Goal: Task Accomplishment & Management: Manage account settings

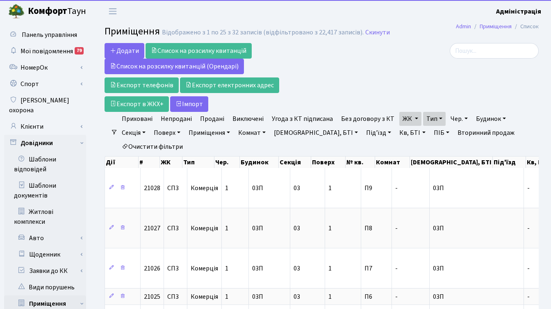
select select "25"
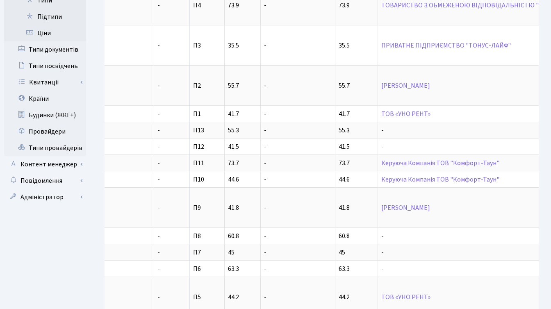
scroll to position [24, 0]
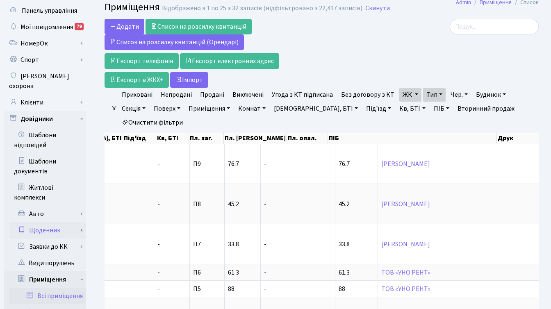
click at [54, 222] on link "Щоденник" at bounding box center [47, 230] width 77 height 16
click at [53, 222] on link "Щоденник" at bounding box center [47, 230] width 77 height 16
click at [50, 222] on link "Щоденник" at bounding box center [47, 230] width 77 height 16
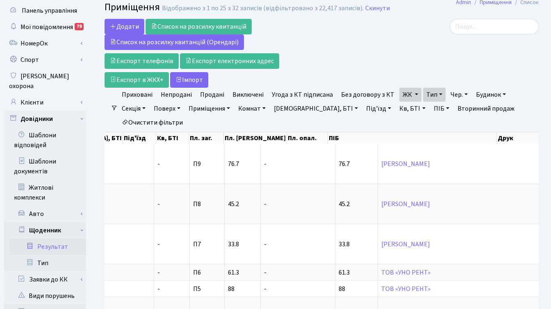
click at [54, 239] on link "Результат" at bounding box center [47, 247] width 77 height 16
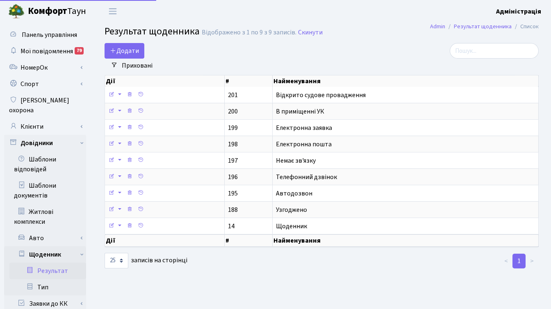
select select "25"
click at [45, 232] on link "Авто" at bounding box center [47, 238] width 77 height 16
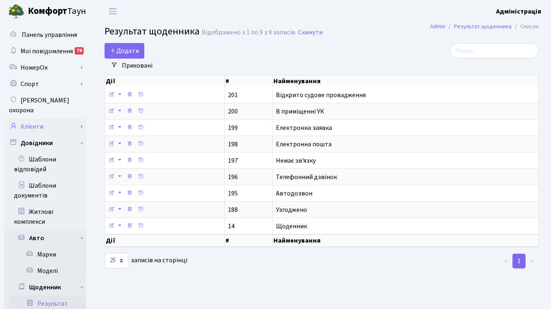
click at [44, 119] on link "Клієнти" at bounding box center [45, 127] width 82 height 16
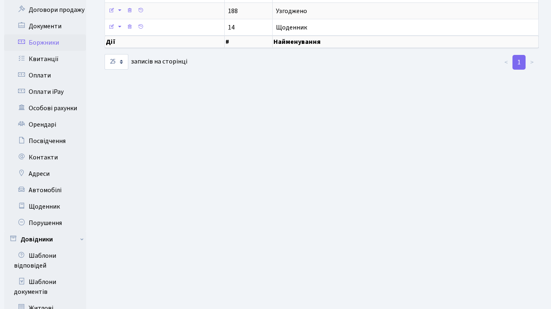
scroll to position [207, 0]
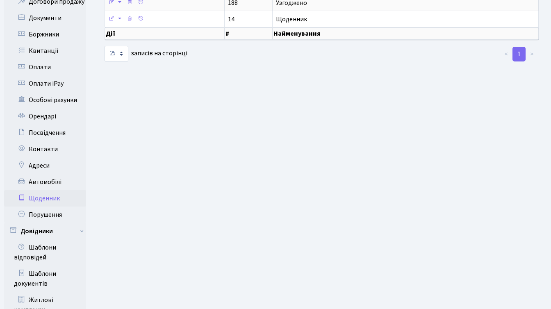
click at [57, 190] on link "Щоденник" at bounding box center [45, 198] width 82 height 16
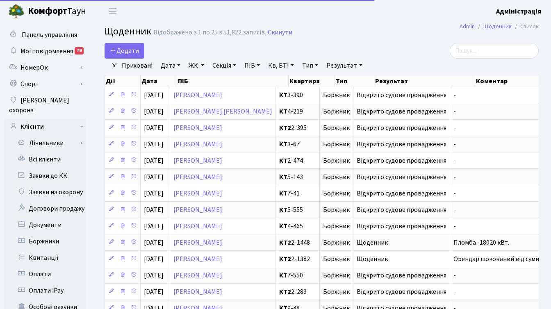
select select "25"
click at [341, 64] on link "Результат" at bounding box center [344, 66] width 42 height 14
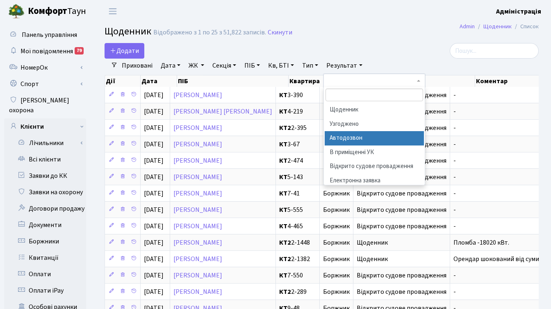
click at [359, 140] on li "Автодозвон" at bounding box center [374, 138] width 99 height 14
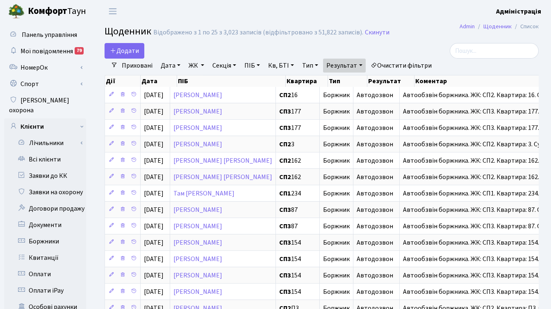
click at [407, 66] on link "Очистити фільтри" at bounding box center [402, 66] width 68 height 14
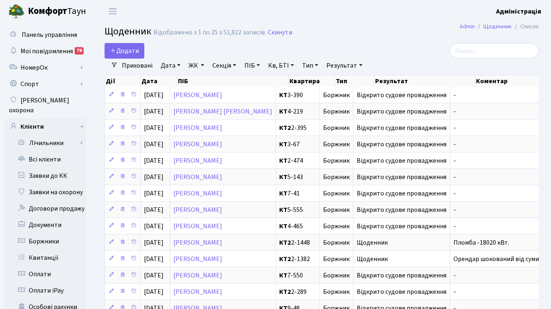
click at [170, 65] on link "Дата" at bounding box center [171, 66] width 26 height 14
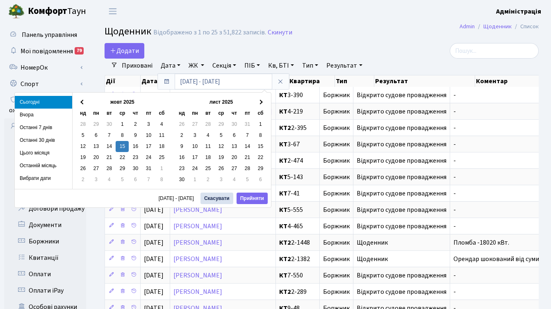
click at [267, 46] on div "Додати" at bounding box center [248, 51] width 286 height 16
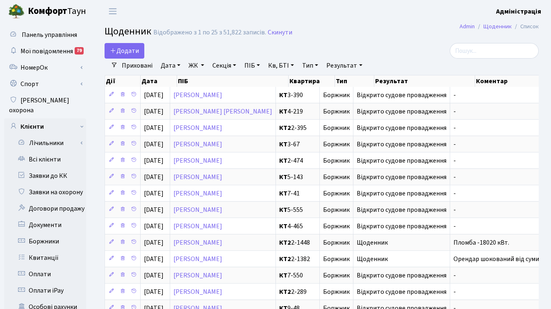
click at [196, 63] on link "ЖК" at bounding box center [196, 66] width 22 height 14
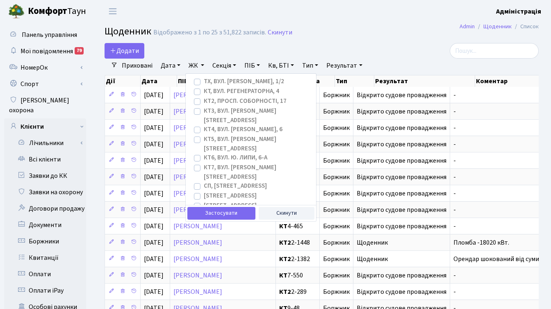
click at [204, 91] on label "КТ, вул. Регенераторна, 4" at bounding box center [241, 91] width 75 height 9
click at [204, 91] on input "КТ, вул. Регенераторна, 4" at bounding box center [206, 89] width 5 height 5
checkbox input "true"
click at [311, 45] on div "Додати" at bounding box center [248, 51] width 286 height 16
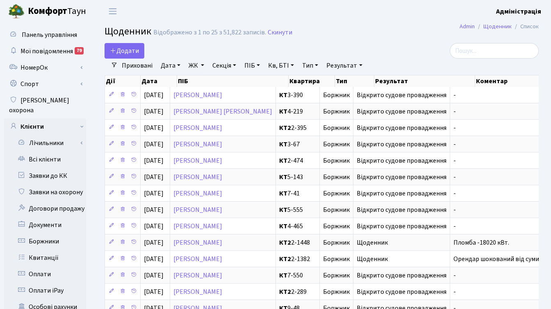
click at [194, 66] on link "ЖК" at bounding box center [196, 66] width 22 height 14
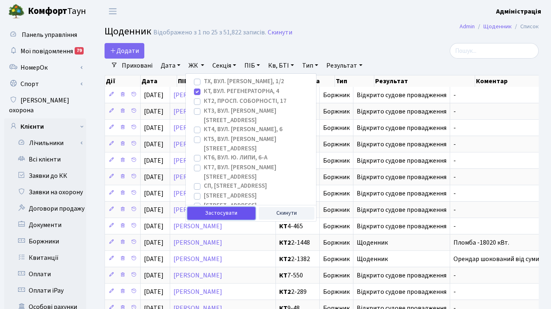
click at [226, 213] on button "Застосувати" at bounding box center [221, 213] width 68 height 13
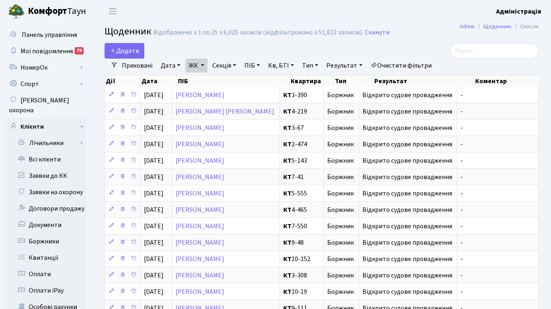
click at [341, 63] on link "Результат" at bounding box center [344, 66] width 42 height 14
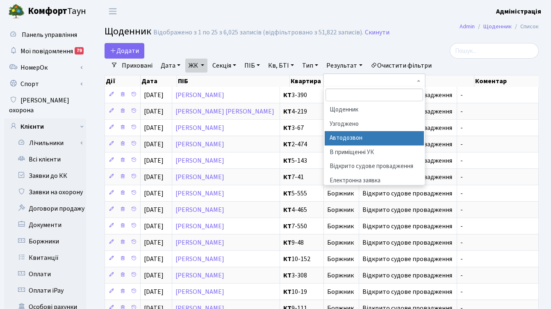
click at [362, 139] on li "Автодозвон" at bounding box center [374, 138] width 99 height 14
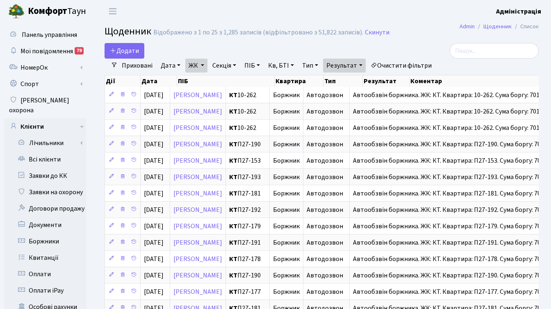
click at [405, 49] on div at bounding box center [470, 51] width 137 height 16
click at [420, 49] on div at bounding box center [470, 51] width 137 height 16
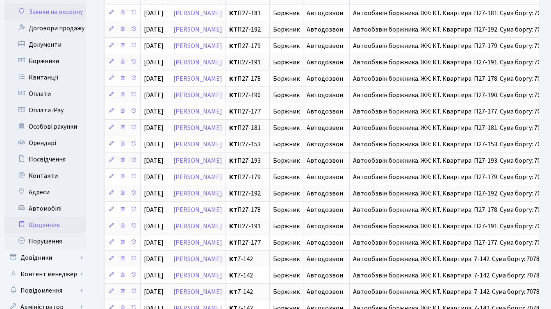
scroll to position [194, 0]
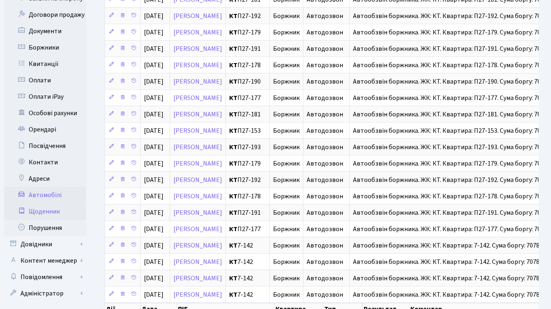
click at [52, 187] on link "Автомобілі" at bounding box center [45, 195] width 82 height 16
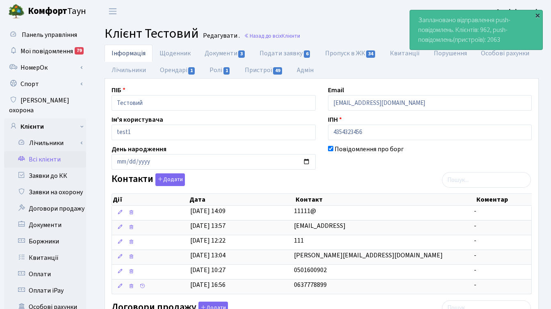
click at [537, 14] on div "×" at bounding box center [538, 15] width 8 height 8
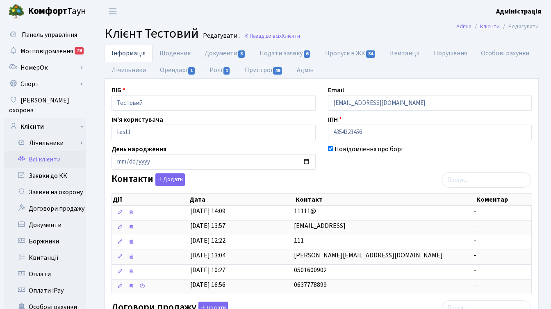
click at [53, 151] on link "Всі клієнти" at bounding box center [45, 159] width 82 height 16
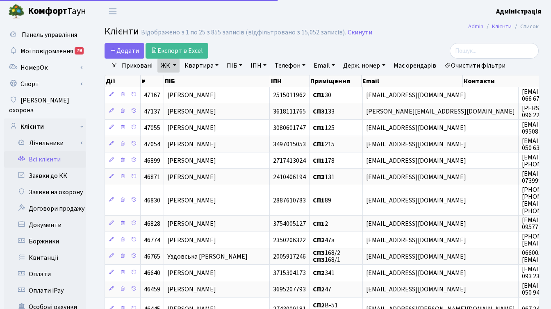
select select "25"
click at [464, 64] on link "Очистити фільтри" at bounding box center [475, 66] width 68 height 14
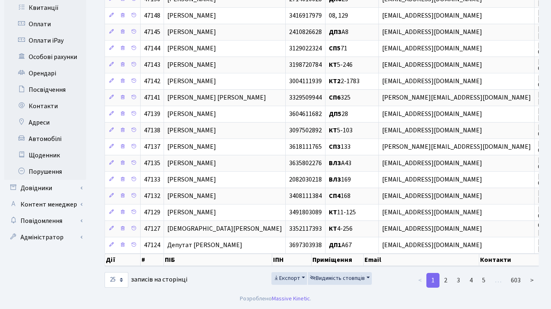
scroll to position [256, 0]
click at [48, 229] on link "Адміністратор" at bounding box center [45, 237] width 82 height 16
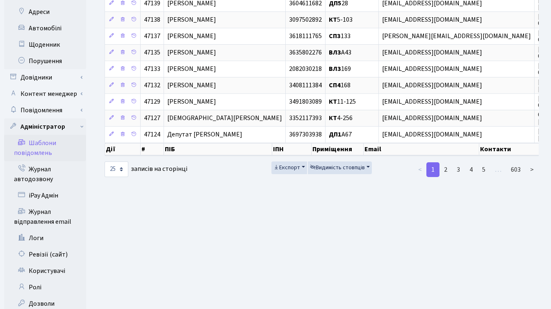
scroll to position [366, 0]
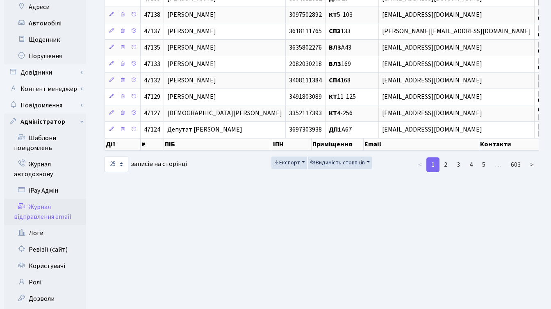
click at [48, 202] on link "Журнал відправлення email" at bounding box center [45, 212] width 82 height 26
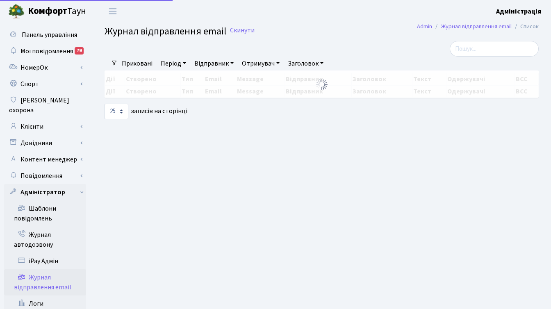
select select "25"
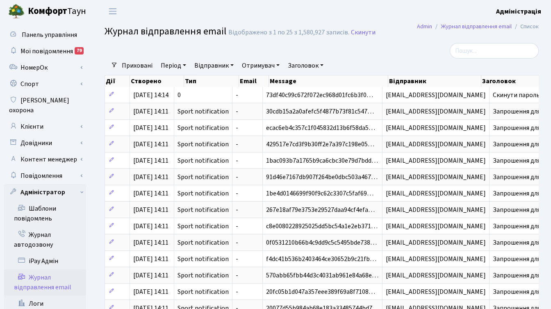
click at [298, 66] on link "Заголовок" at bounding box center [306, 66] width 42 height 14
type input "змін"
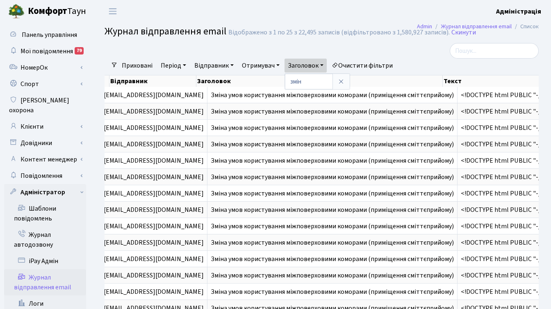
click at [417, 53] on div at bounding box center [470, 51] width 137 height 16
click at [357, 64] on link "Очистити фільтри" at bounding box center [363, 66] width 68 height 14
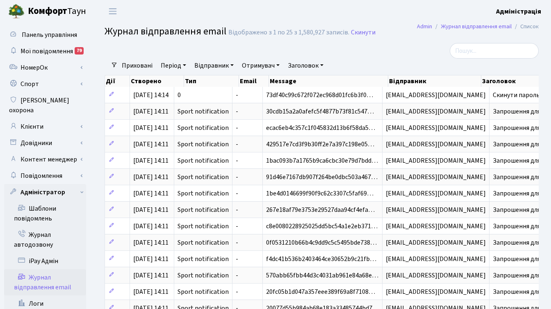
click at [348, 42] on main "Admin Журнал відправлення email Список Журнал відправлення email Відображено з …" at bounding box center [321, 278] width 459 height 510
click at [21, 120] on link "Клієнти" at bounding box center [45, 127] width 82 height 16
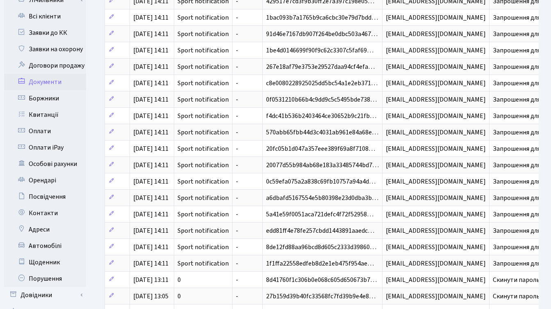
scroll to position [182, 0]
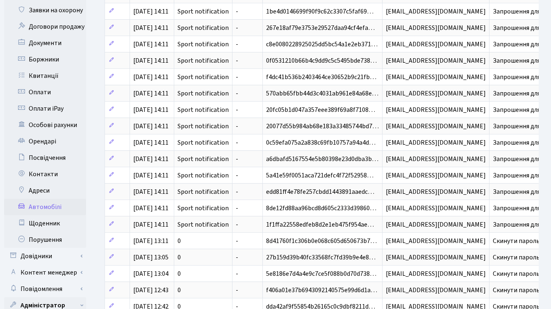
click at [46, 199] on link "Автомобілі" at bounding box center [45, 207] width 82 height 16
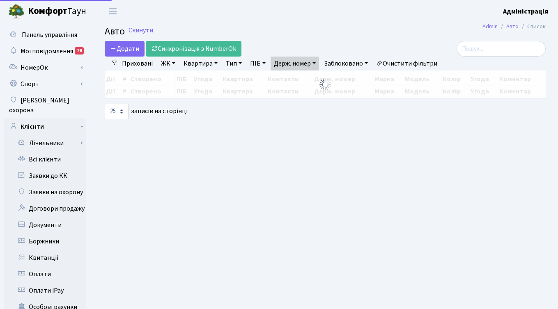
select select "25"
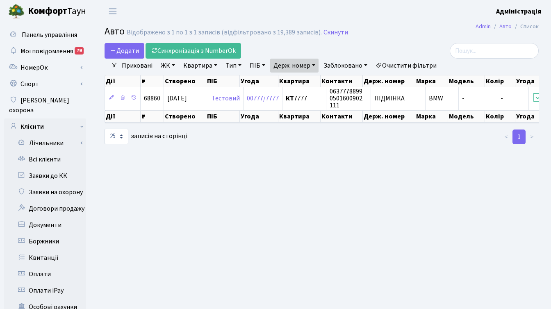
click at [304, 65] on link "Держ. номер" at bounding box center [294, 66] width 48 height 14
drag, startPoint x: 305, startPoint y: 82, endPoint x: 277, endPoint y: 84, distance: 28.4
click at [277, 84] on input "підмінка" at bounding box center [295, 82] width 48 height 16
type input "8075"
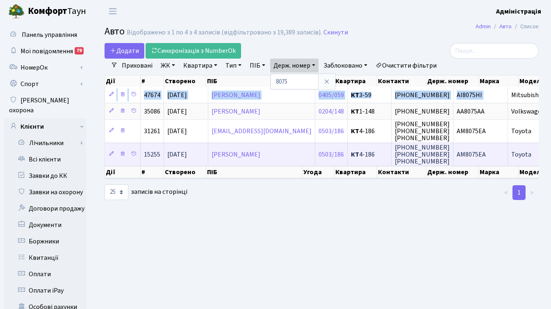
drag, startPoint x: 457, startPoint y: 95, endPoint x: 388, endPoint y: 165, distance: 98.1
click at [388, 166] on tbody "47674 09.06.2024 Горін Михайло Юрійович 0405/059 КТ 3-59 063-302-70-79 АІ8075НІ…" at bounding box center [400, 126] width 591 height 79
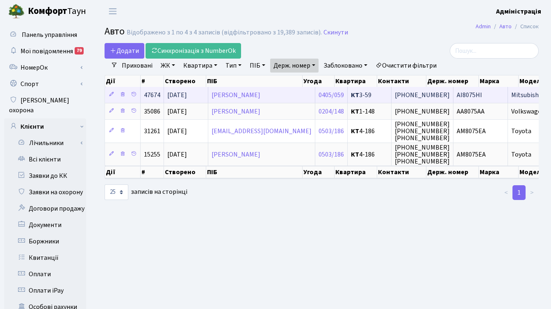
click at [457, 99] on span "АІ8075НІ" at bounding box center [469, 95] width 25 height 9
click at [457, 96] on span "АІ8075НІ" at bounding box center [469, 95] width 25 height 9
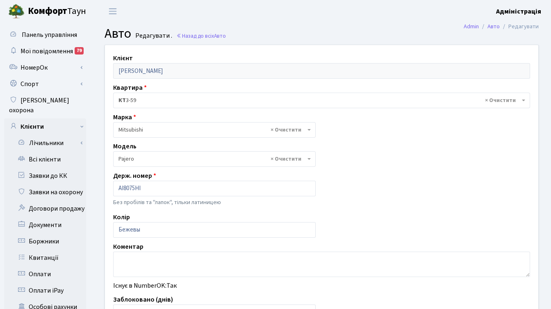
select select "1628"
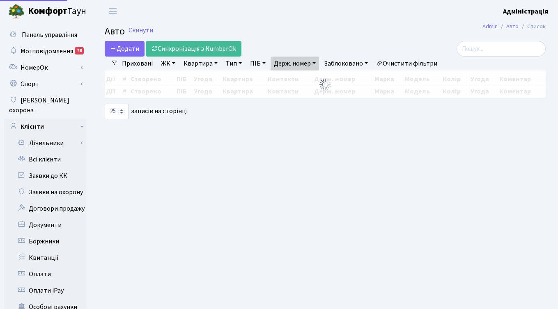
select select "25"
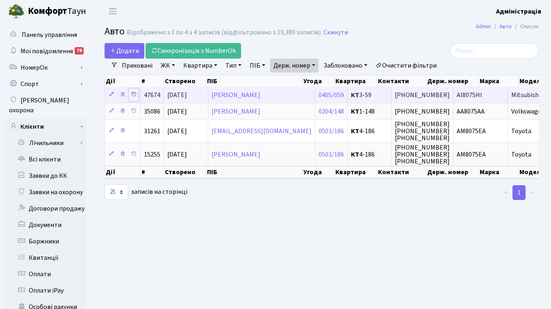
click at [134, 94] on icon at bounding box center [134, 94] width 6 height 6
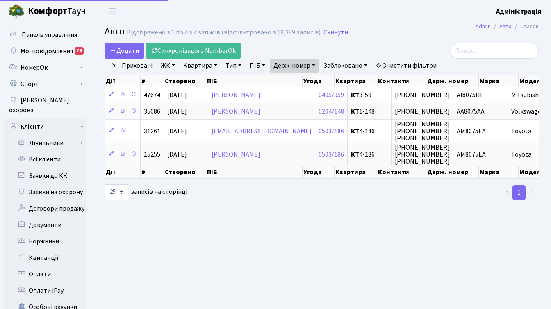
select select "25"
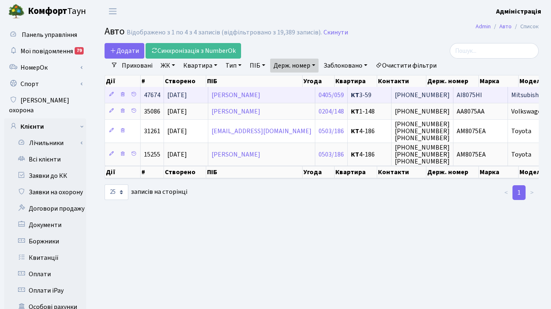
drag, startPoint x: 462, startPoint y: 96, endPoint x: 426, endPoint y: 98, distance: 36.1
click at [454, 98] on td "АІ8075НІ" at bounding box center [481, 95] width 55 height 16
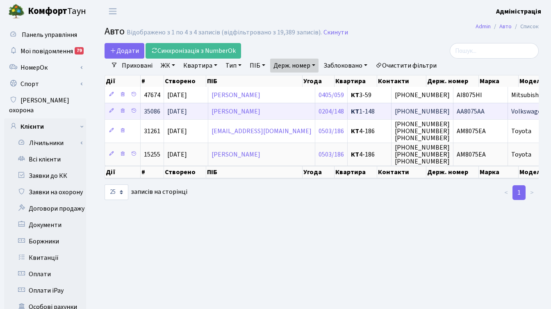
copy tr "АІ8075НІ"
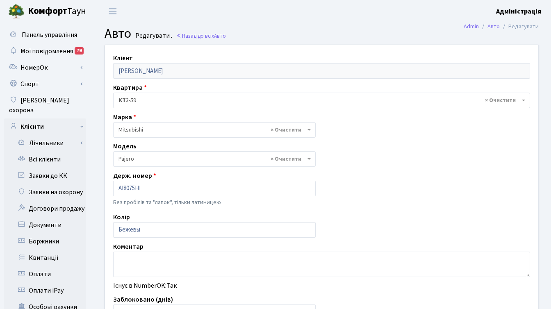
select select "1628"
click at [53, 151] on link "Всі клієнти" at bounding box center [45, 159] width 82 height 16
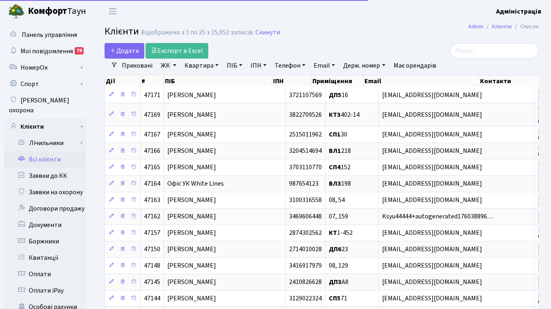
select select "25"
click at [234, 65] on link "ПІБ" at bounding box center [235, 66] width 22 height 14
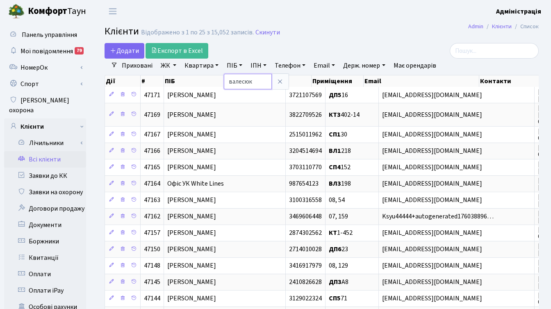
type input "валесюк"
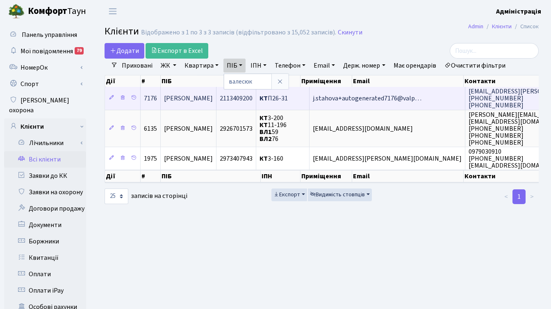
click at [213, 101] on span "Валесюк Ніна Михайлівна" at bounding box center [188, 98] width 49 height 9
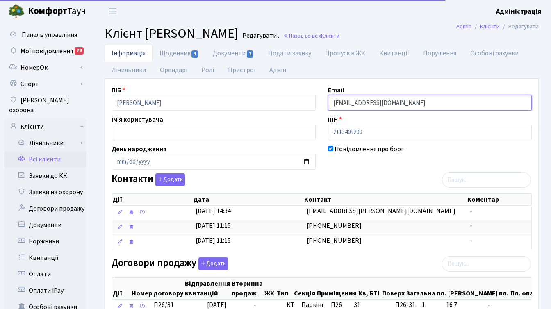
click at [384, 103] on input "j.stahova+autogenerated7176@valprim.com.ua" at bounding box center [430, 103] width 204 height 16
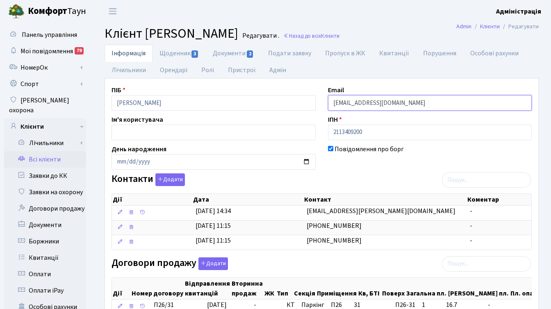
drag, startPoint x: 409, startPoint y: 104, endPoint x: 357, endPoint y: 103, distance: 52.1
click at [357, 103] on input "j.stahova+autogenerated7176@valprim.com.ua" at bounding box center [430, 103] width 204 height 16
click at [363, 103] on input "j.stahova+autogenerated7176@valprim.com.ua" at bounding box center [430, 103] width 204 height 16
drag, startPoint x: 356, startPoint y: 104, endPoint x: 335, endPoint y: 103, distance: 21.3
click at [335, 103] on input "j.stahova+autogenerated7176@valprim.com.ua" at bounding box center [430, 103] width 204 height 16
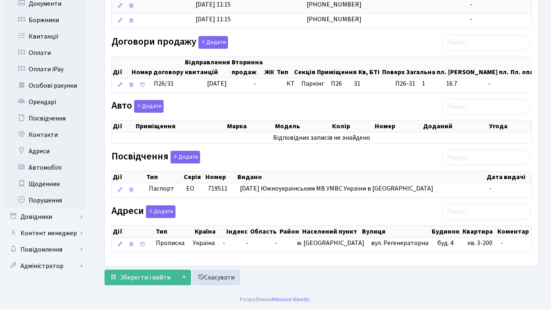
scroll to position [229, 0]
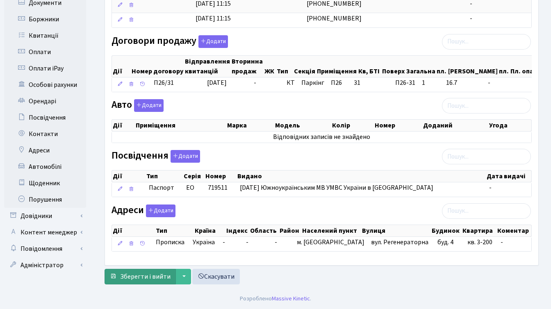
type input "j+autogenerated7176@valprim.com.ua"
click at [134, 276] on span "Зберегти і вийти" at bounding box center [145, 276] width 50 height 9
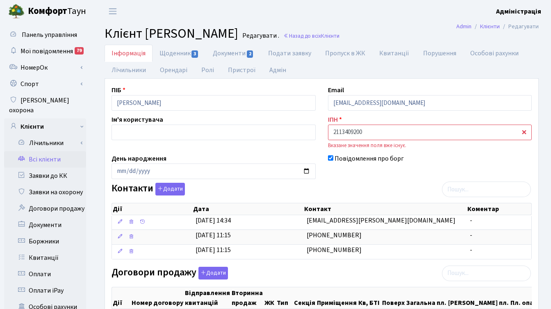
drag, startPoint x: 375, startPoint y: 133, endPoint x: 329, endPoint y: 132, distance: 46.0
click at [329, 132] on input "2113409200" at bounding box center [430, 133] width 204 height 16
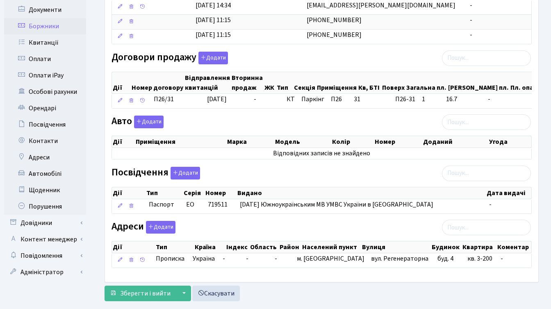
scroll to position [217, 0]
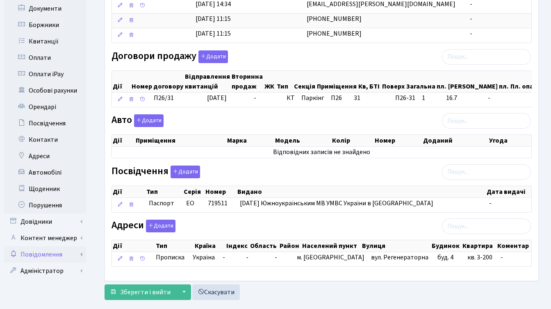
click at [43, 247] on link "Повідомлення" at bounding box center [45, 255] width 82 height 16
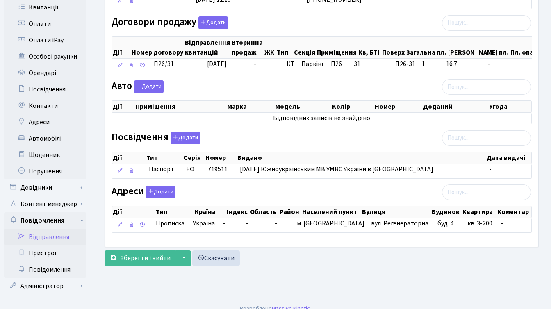
click at [48, 229] on link "Відправлення" at bounding box center [45, 237] width 82 height 16
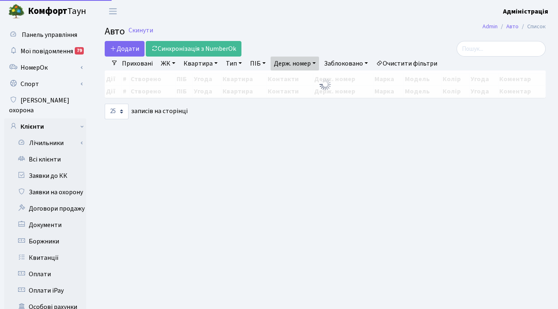
select select "25"
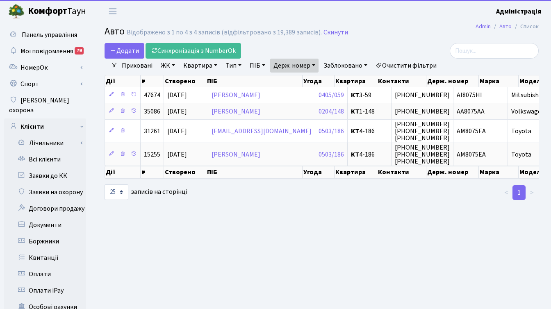
click at [301, 66] on link "Держ. номер" at bounding box center [294, 66] width 48 height 14
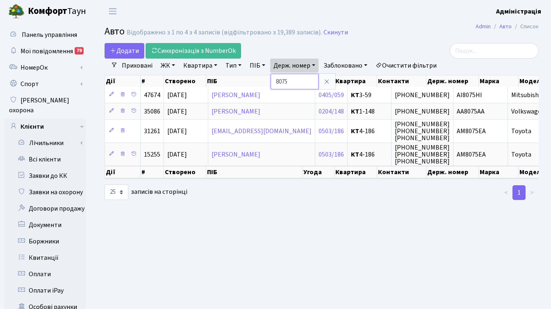
click at [295, 83] on input "8075" at bounding box center [295, 82] width 48 height 16
click at [406, 66] on link "Очистити фільтри" at bounding box center [407, 66] width 68 height 14
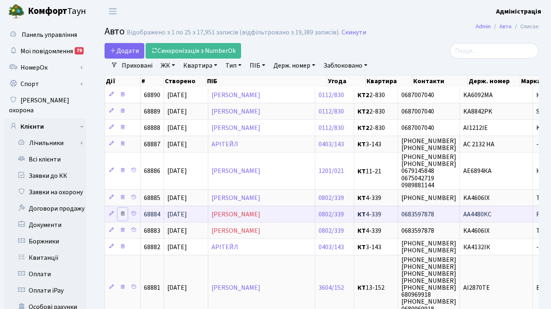
click at [121, 213] on icon at bounding box center [123, 214] width 6 height 6
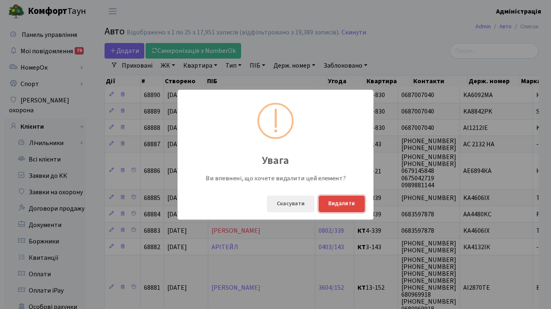
click at [336, 206] on button "Видалити" at bounding box center [342, 204] width 46 height 17
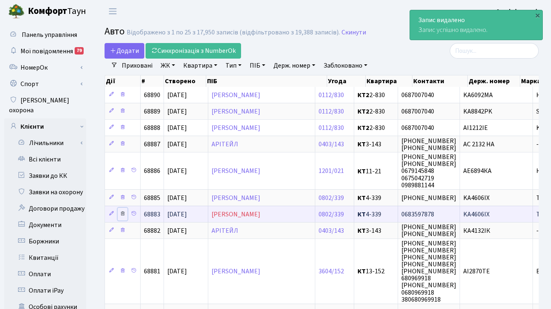
click at [123, 214] on icon at bounding box center [123, 214] width 6 height 6
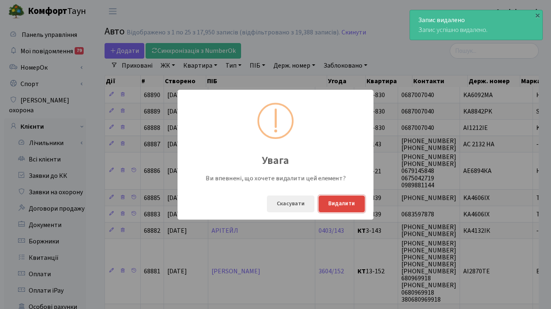
click at [333, 203] on button "Видалити" at bounding box center [342, 204] width 46 height 17
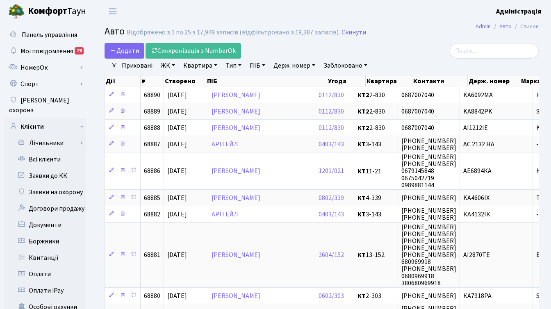
click at [409, 48] on div at bounding box center [470, 51] width 137 height 16
click at [382, 44] on div "Додати Синхронізація з NumberOk" at bounding box center [248, 51] width 286 height 16
click at [438, 39] on h2 "Авто Відображено з 1 по 25 з 17,949 записів (відфільтровано з 19,387 записів). …" at bounding box center [322, 33] width 434 height 14
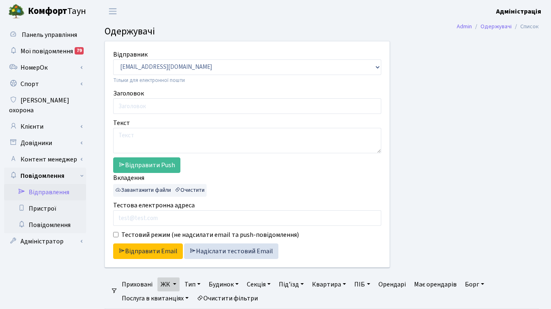
select select "25"
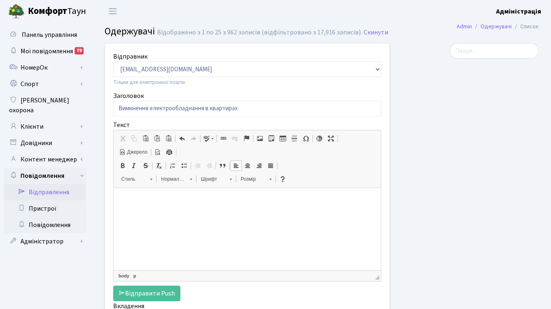
select select "25"
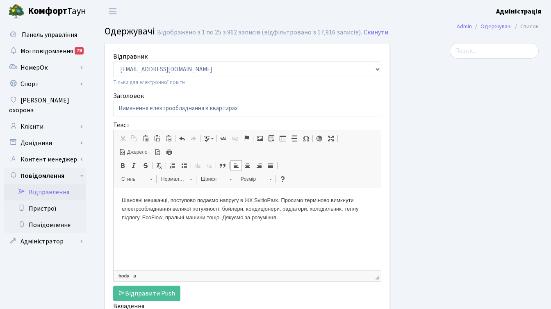
scroll to position [0, 2]
click at [53, 11] on b "Комфорт" at bounding box center [47, 11] width 39 height 13
